Goal: Task Accomplishment & Management: Complete application form

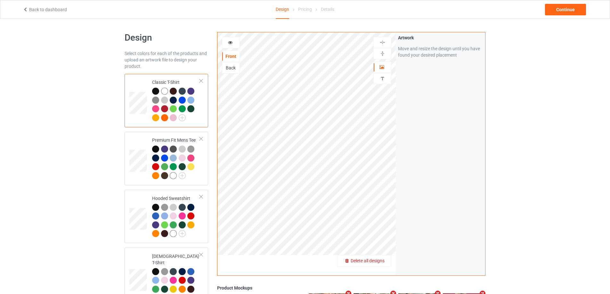
click at [377, 260] on span "Delete all designs" at bounding box center [368, 260] width 34 height 5
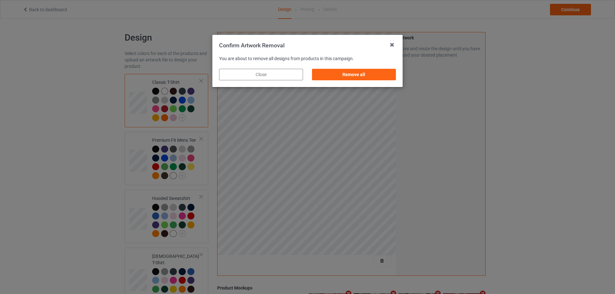
click at [362, 75] on div "Remove all" at bounding box center [354, 75] width 84 height 12
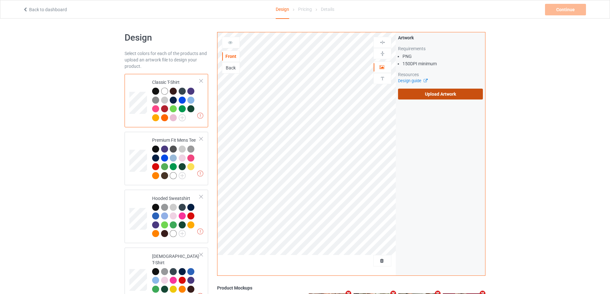
click at [453, 95] on label "Upload Artwork" at bounding box center [440, 94] width 85 height 11
click at [0, 0] on input "Upload Artwork" at bounding box center [0, 0] width 0 height 0
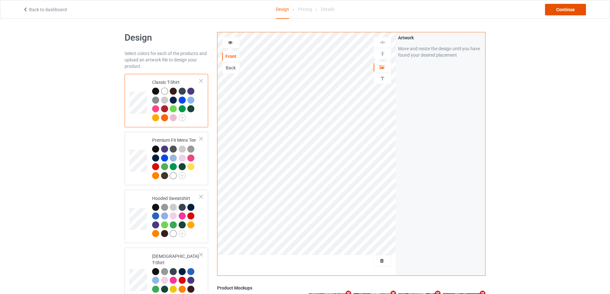
click at [562, 14] on div "Continue" at bounding box center [565, 10] width 41 height 12
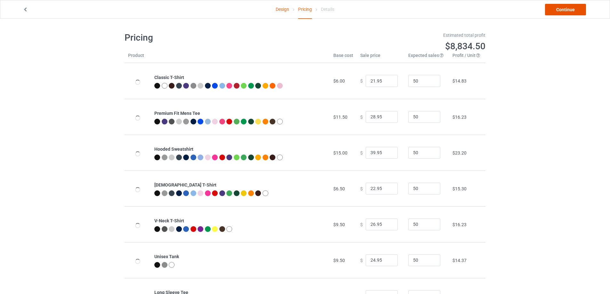
click at [563, 11] on link "Continue" at bounding box center [565, 10] width 41 height 12
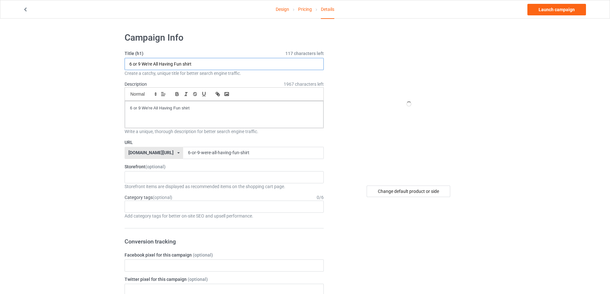
drag, startPoint x: 202, startPoint y: 69, endPoint x: 38, endPoint y: 64, distance: 164.4
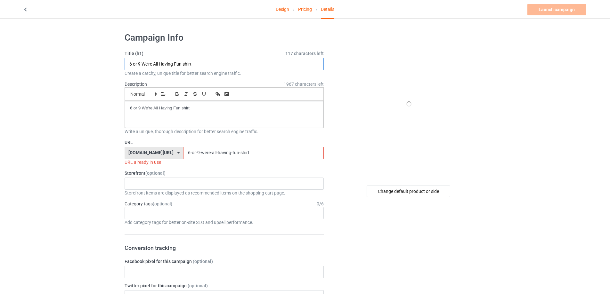
paste input "[URL][DOMAIN_NAME]"
drag, startPoint x: 206, startPoint y: 62, endPoint x: 278, endPoint y: 63, distance: 71.8
click at [278, 63] on input "[URL][DOMAIN_NAME]" at bounding box center [224, 64] width 199 height 12
type input "[URL][DOMAIN_NAME]"
drag, startPoint x: 140, startPoint y: 103, endPoint x: 134, endPoint y: 103, distance: 6.1
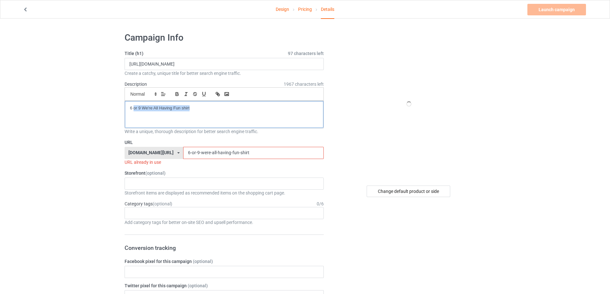
click at [134, 103] on div "6 or 9 We're All Having Fun shirt" at bounding box center [224, 114] width 199 height 27
drag, startPoint x: 239, startPoint y: 151, endPoint x: 139, endPoint y: 155, distance: 100.0
click at [135, 155] on div "[DOMAIN_NAME][URL] [DOMAIN_NAME][URL] [DOMAIN_NAME][URL] 5cd2f964b197f721e1cad2…" at bounding box center [224, 153] width 199 height 12
paste input "ride-wild-t"
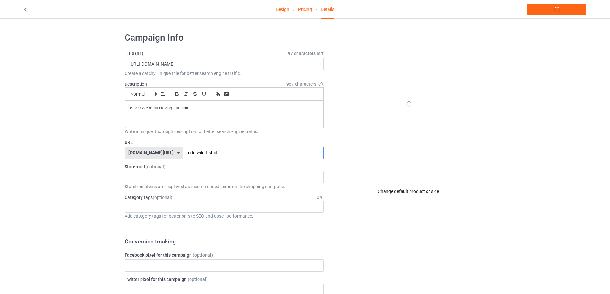
click at [188, 152] on input "ride-wild-t-shirt" at bounding box center [253, 153] width 140 height 12
type input "ride-wild-shirt"
drag, startPoint x: 256, startPoint y: 66, endPoint x: 85, endPoint y: 66, distance: 171.0
paste input "Ride Wild S"
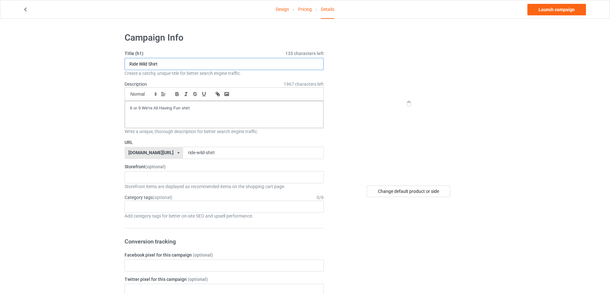
type input "Ride Wild Shirt"
drag, startPoint x: 150, startPoint y: 109, endPoint x: 123, endPoint y: 117, distance: 27.8
paste div
click at [568, 10] on link "Launch campaign" at bounding box center [557, 10] width 59 height 12
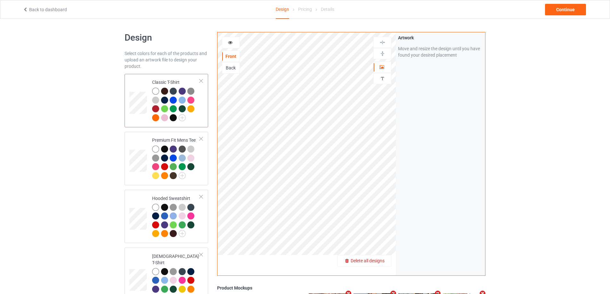
drag, startPoint x: 380, startPoint y: 263, endPoint x: 377, endPoint y: 259, distance: 5.5
click at [377, 259] on span "Delete all designs" at bounding box center [368, 260] width 34 height 5
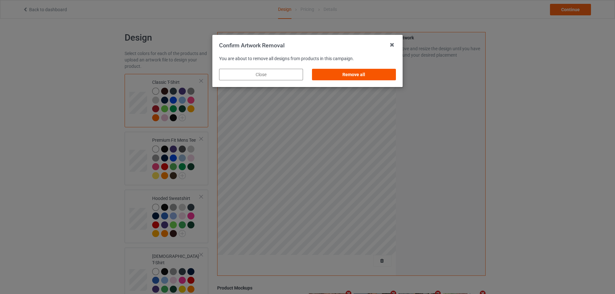
click at [391, 70] on div "Remove all" at bounding box center [354, 75] width 84 height 12
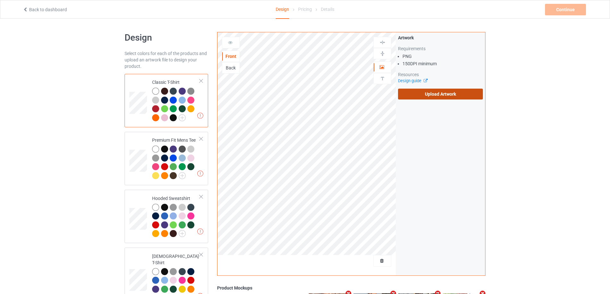
click at [422, 92] on label "Upload Artwork" at bounding box center [440, 94] width 85 height 11
click at [0, 0] on input "Upload Artwork" at bounding box center [0, 0] width 0 height 0
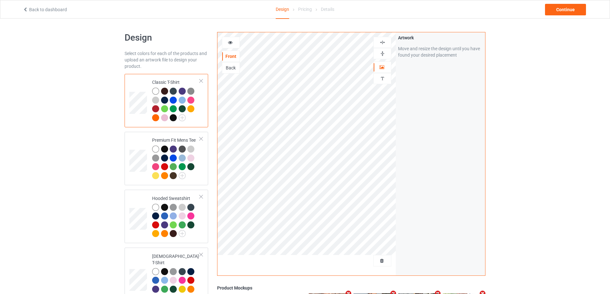
click at [567, 1] on div "Back to dashboard Design Pricing Details Continue" at bounding box center [305, 9] width 574 height 18
click at [565, 8] on div "Continue" at bounding box center [565, 10] width 41 height 12
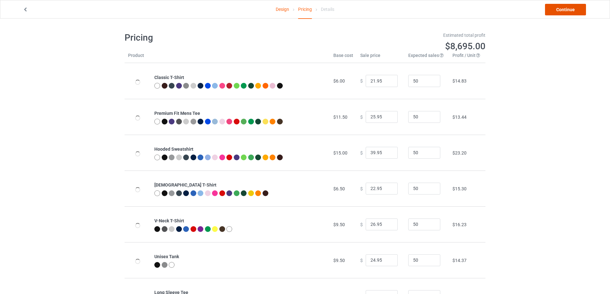
click at [564, 9] on link "Continue" at bounding box center [565, 10] width 41 height 12
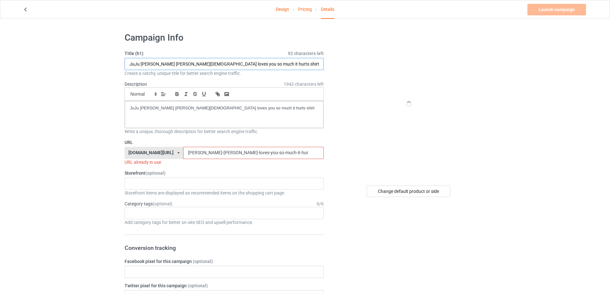
paste input "Yuri Ravens WILD"
drag, startPoint x: 255, startPoint y: 62, endPoint x: 73, endPoint y: 59, distance: 182.0
type input "Yuri Ravens WILD shirt"
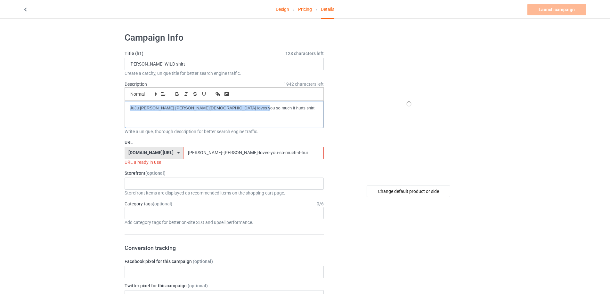
drag, startPoint x: 258, startPoint y: 115, endPoint x: 71, endPoint y: 89, distance: 188.2
drag, startPoint x: 296, startPoint y: 155, endPoint x: 131, endPoint y: 142, distance: 165.5
click at [131, 142] on div "URL teechip.com/ teetrendus.com/ teechip.com/ 5cd2f964b197f721e1cad219 587d0d41…" at bounding box center [224, 152] width 199 height 26
paste input "Yuri Ravens WILD shirt"
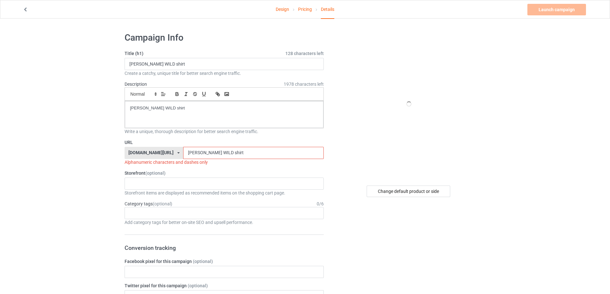
click at [183, 156] on input "Yuri Ravens WILD shirt" at bounding box center [253, 153] width 140 height 12
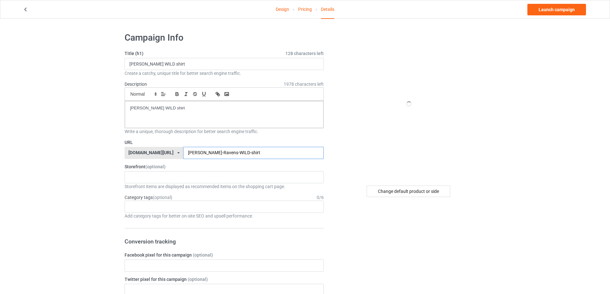
type input "Yuri-Ravens-WILD-shirt"
click at [556, 3] on div "Design Pricing Details Launch campaign" at bounding box center [305, 9] width 574 height 18
click at [555, 9] on link "Launch campaign" at bounding box center [557, 10] width 59 height 12
